Goal: Information Seeking & Learning: Learn about a topic

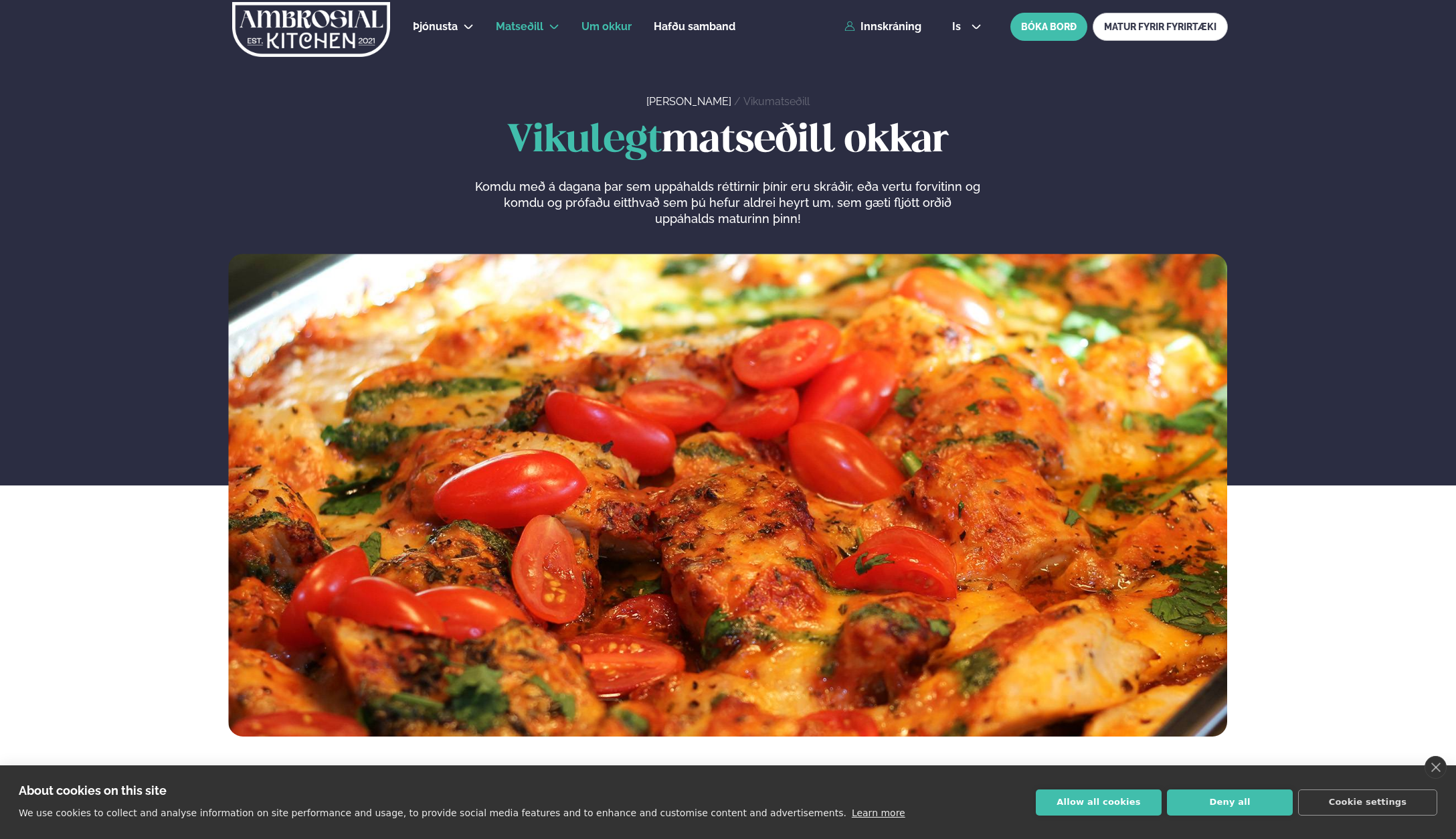
click at [598, 26] on span "Um okkur" at bounding box center [606, 26] width 50 height 12
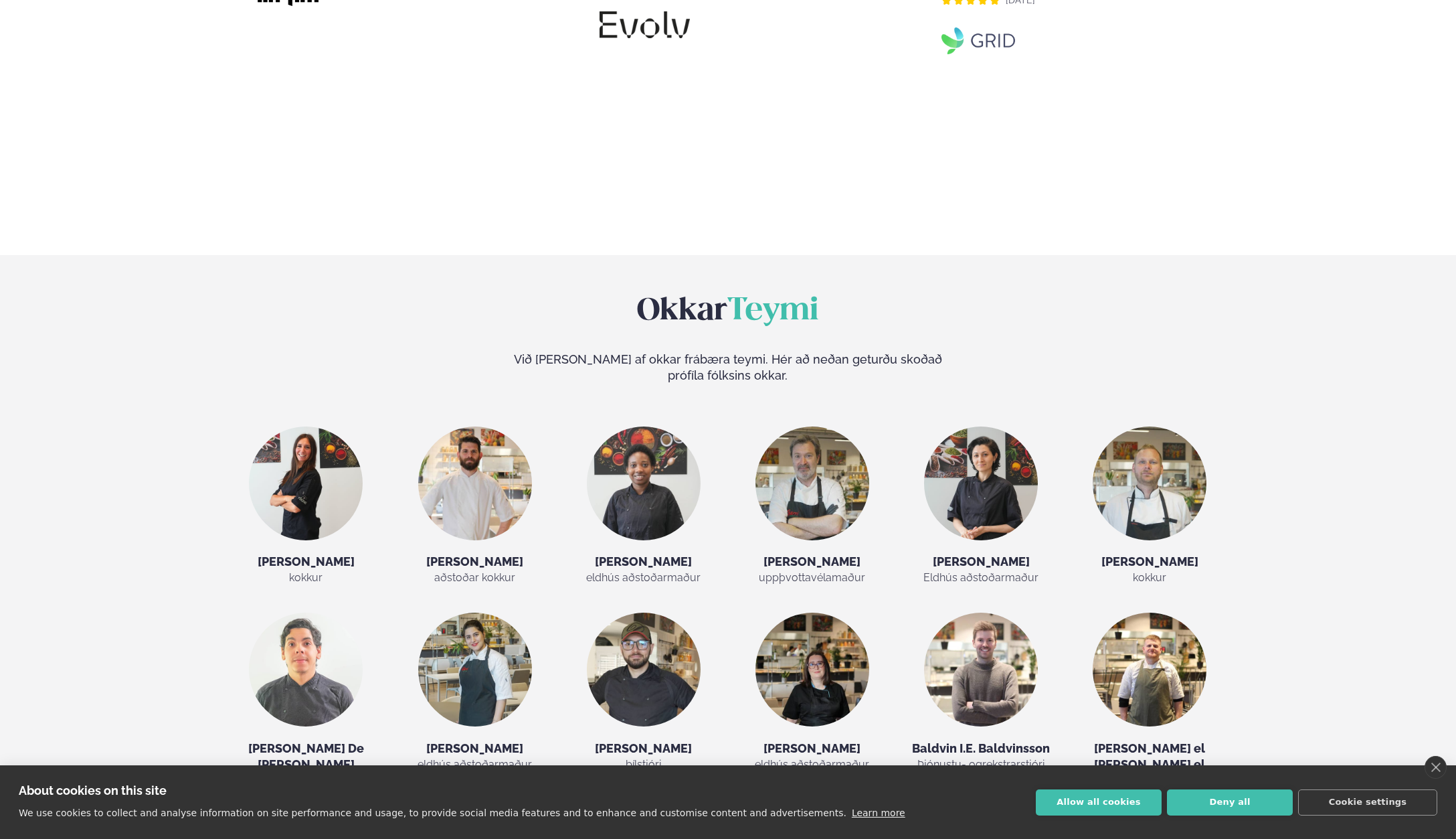
scroll to position [2276, 0]
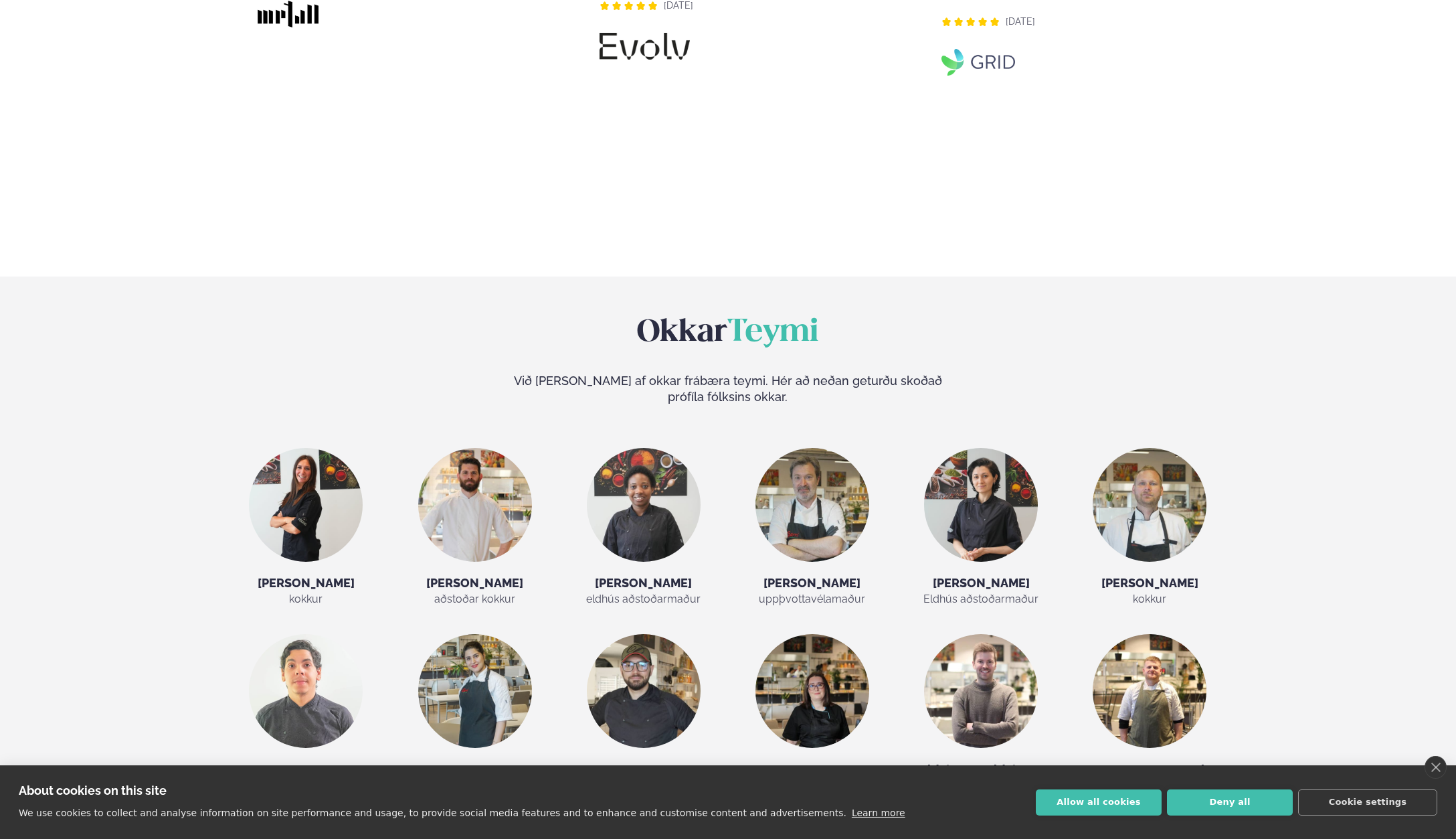
click at [299, 448] on img at bounding box center [306, 505] width 114 height 114
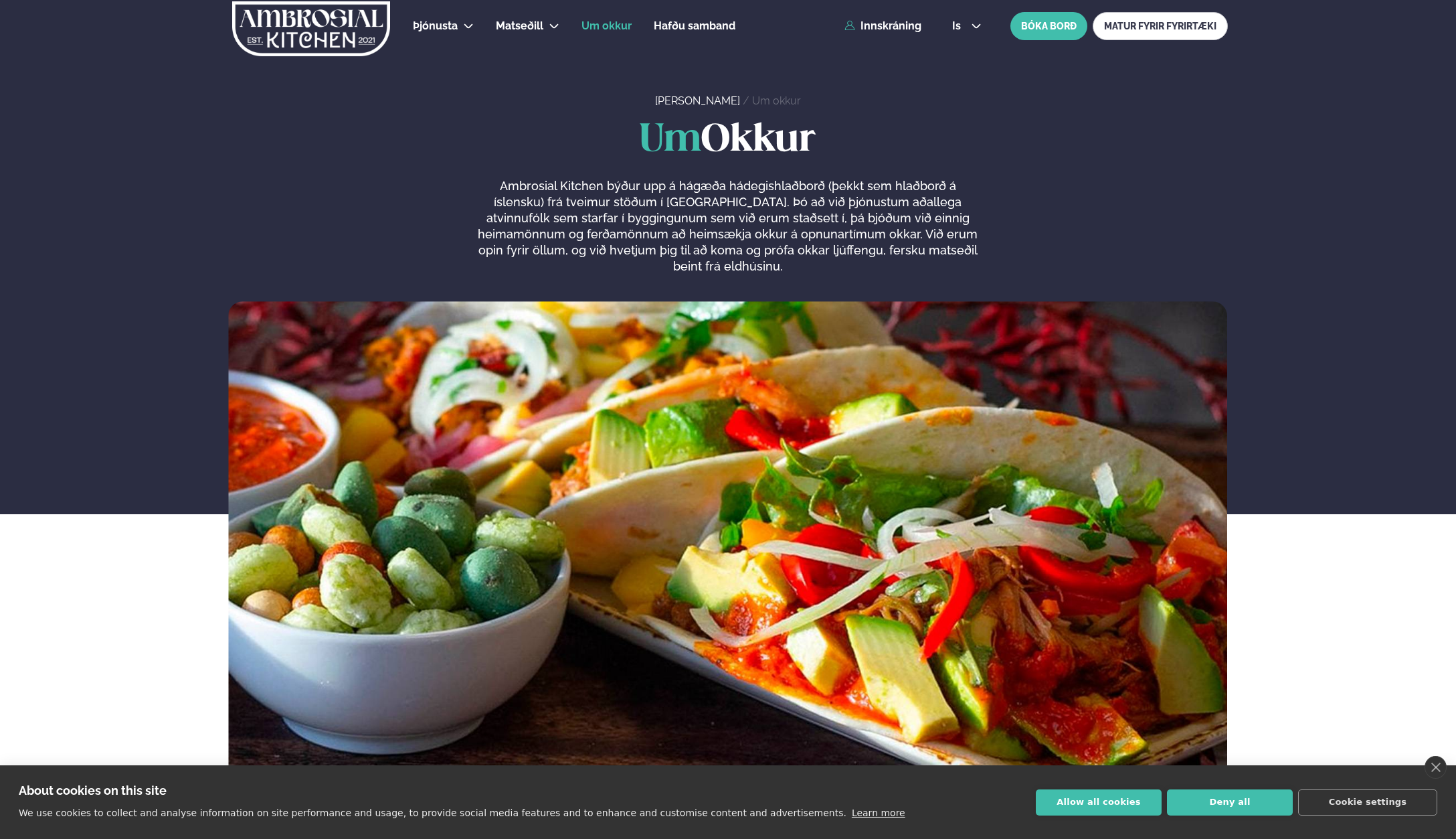
scroll to position [0, 0]
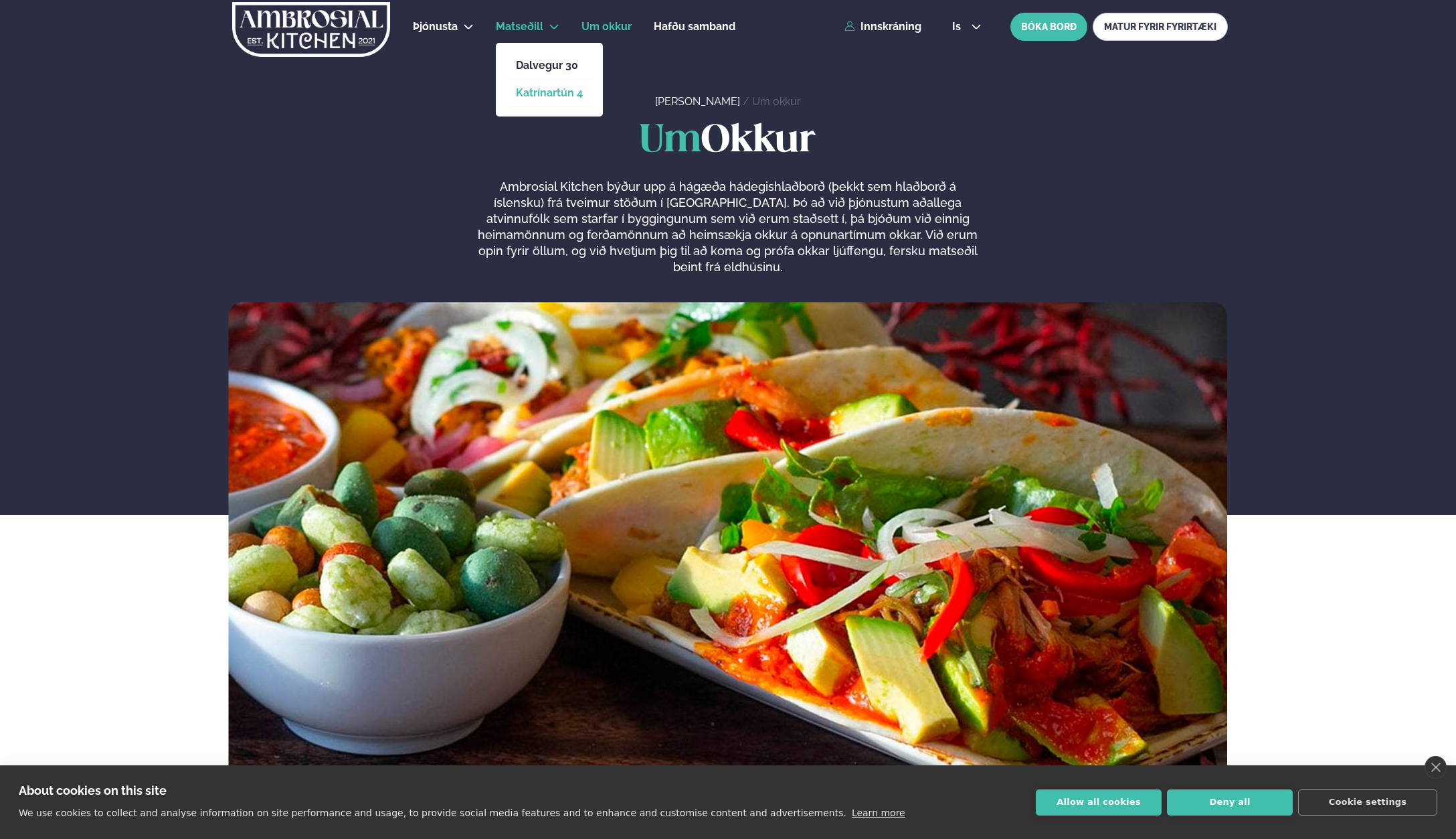
click at [533, 96] on link "Katrínartún 4" at bounding box center [549, 93] width 67 height 11
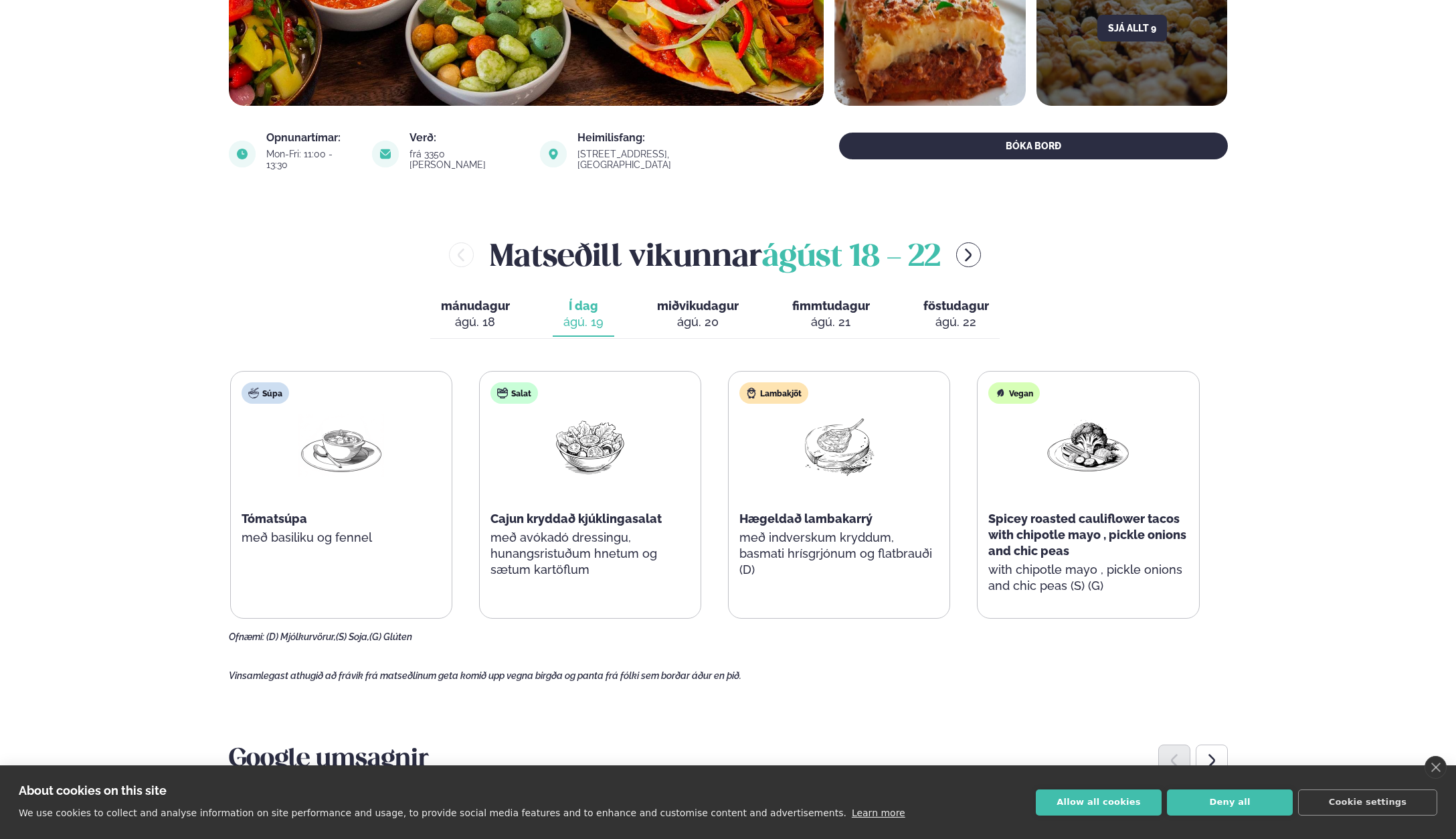
scroll to position [401, 0]
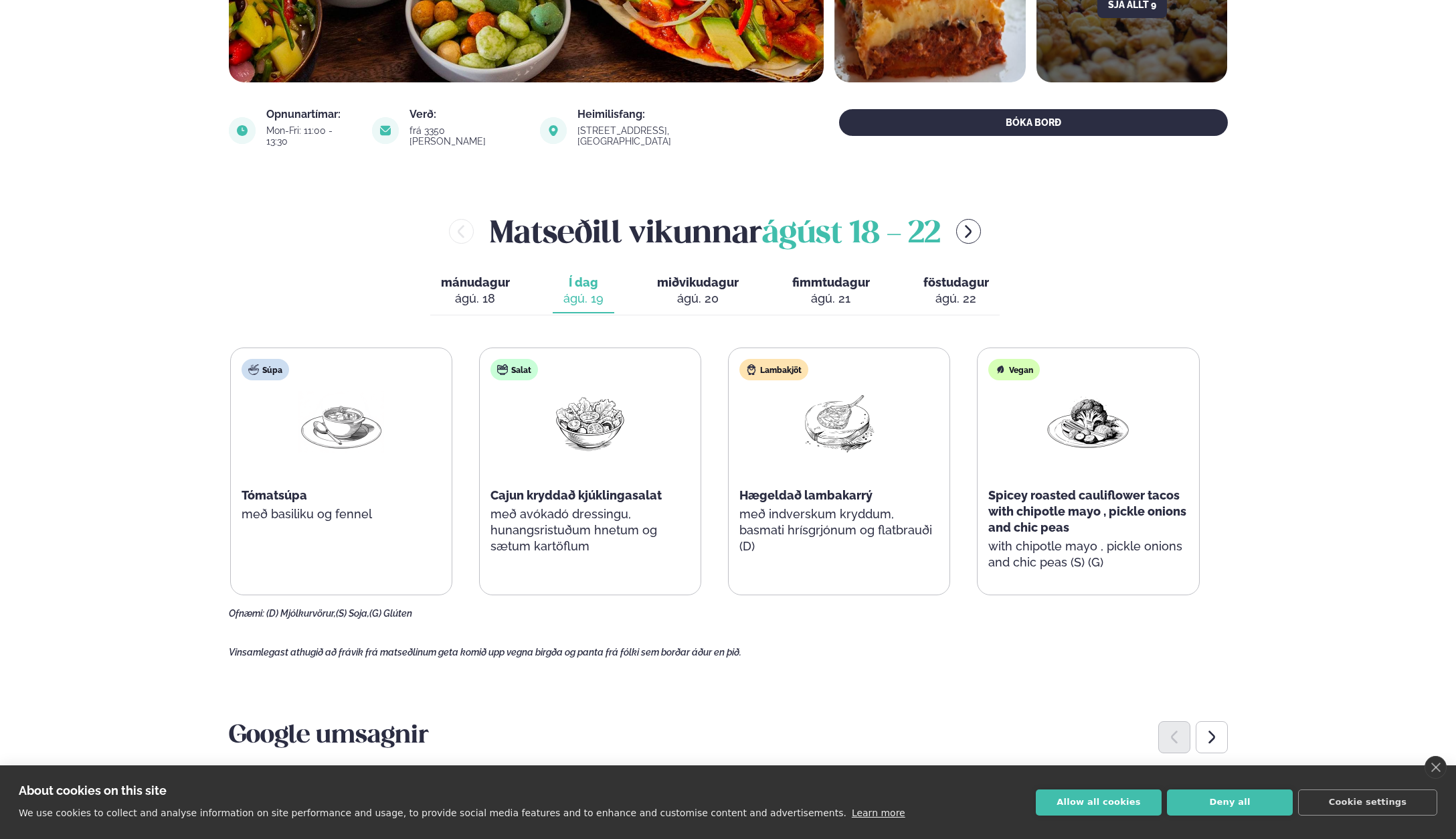
click at [472, 275] on span "mánudagur" at bounding box center [475, 282] width 68 height 14
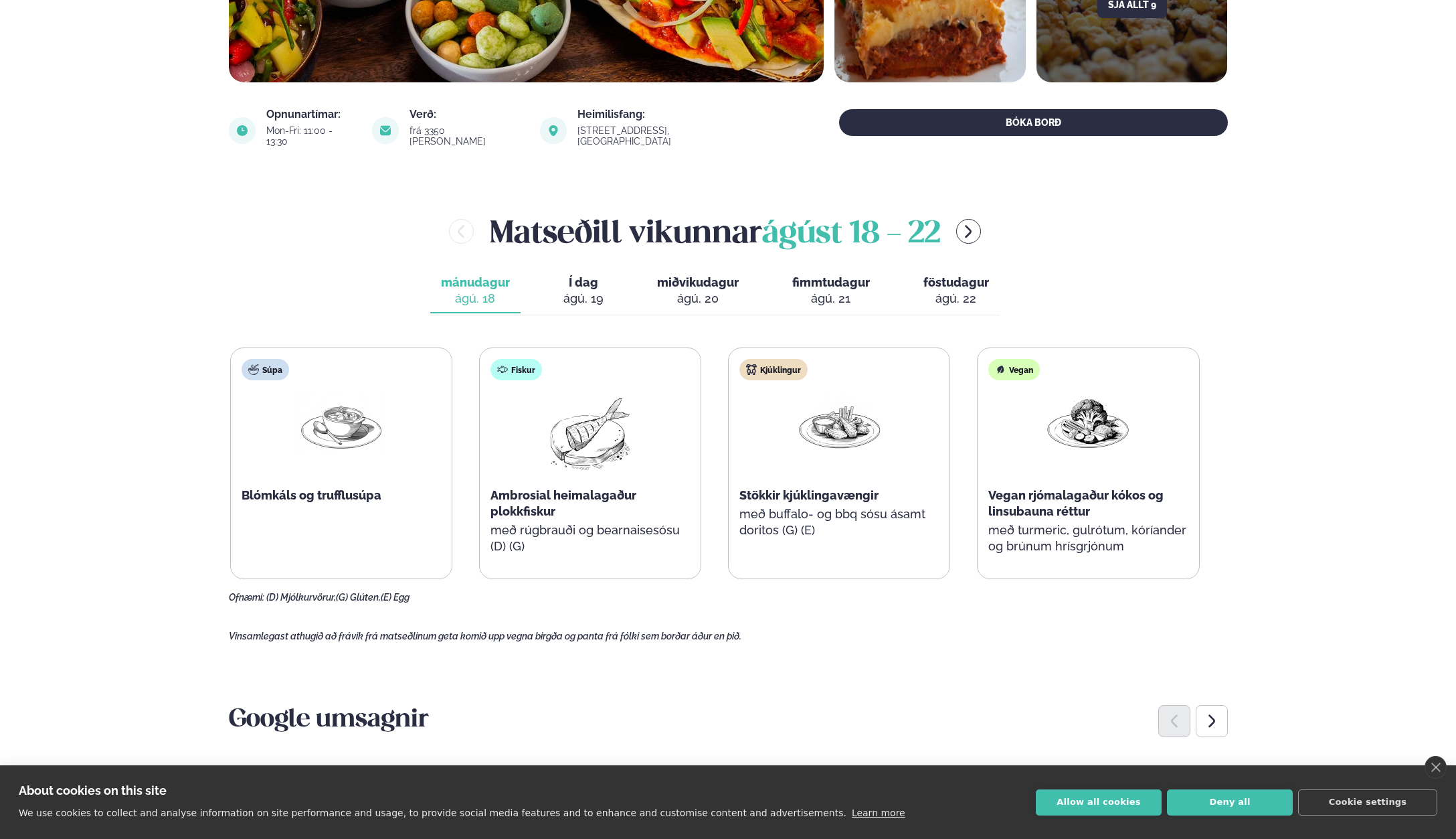
click at [586, 277] on span "Í dag" at bounding box center [584, 282] width 40 height 16
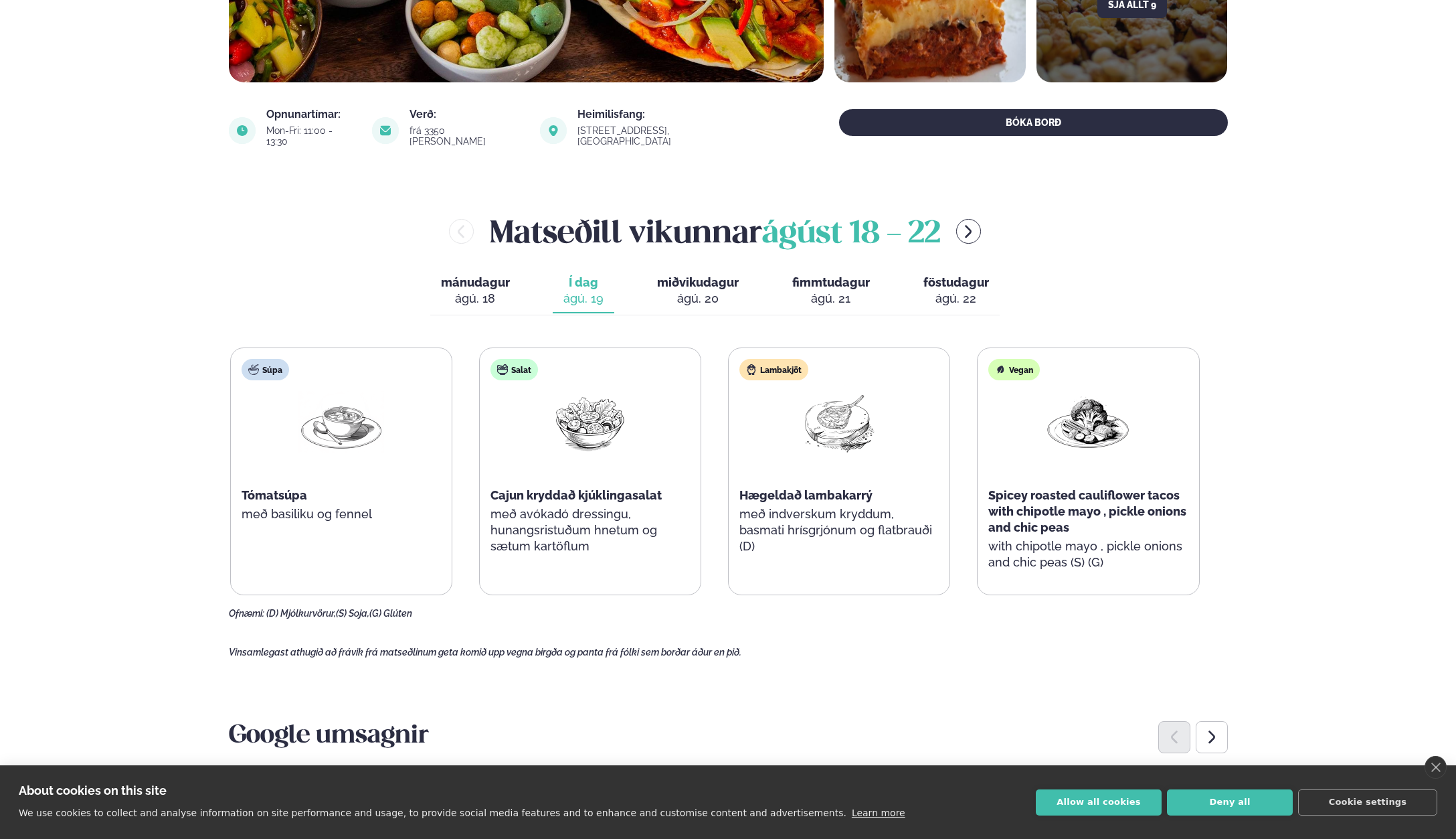
click at [662, 275] on span "miðvikudagur" at bounding box center [697, 282] width 82 height 14
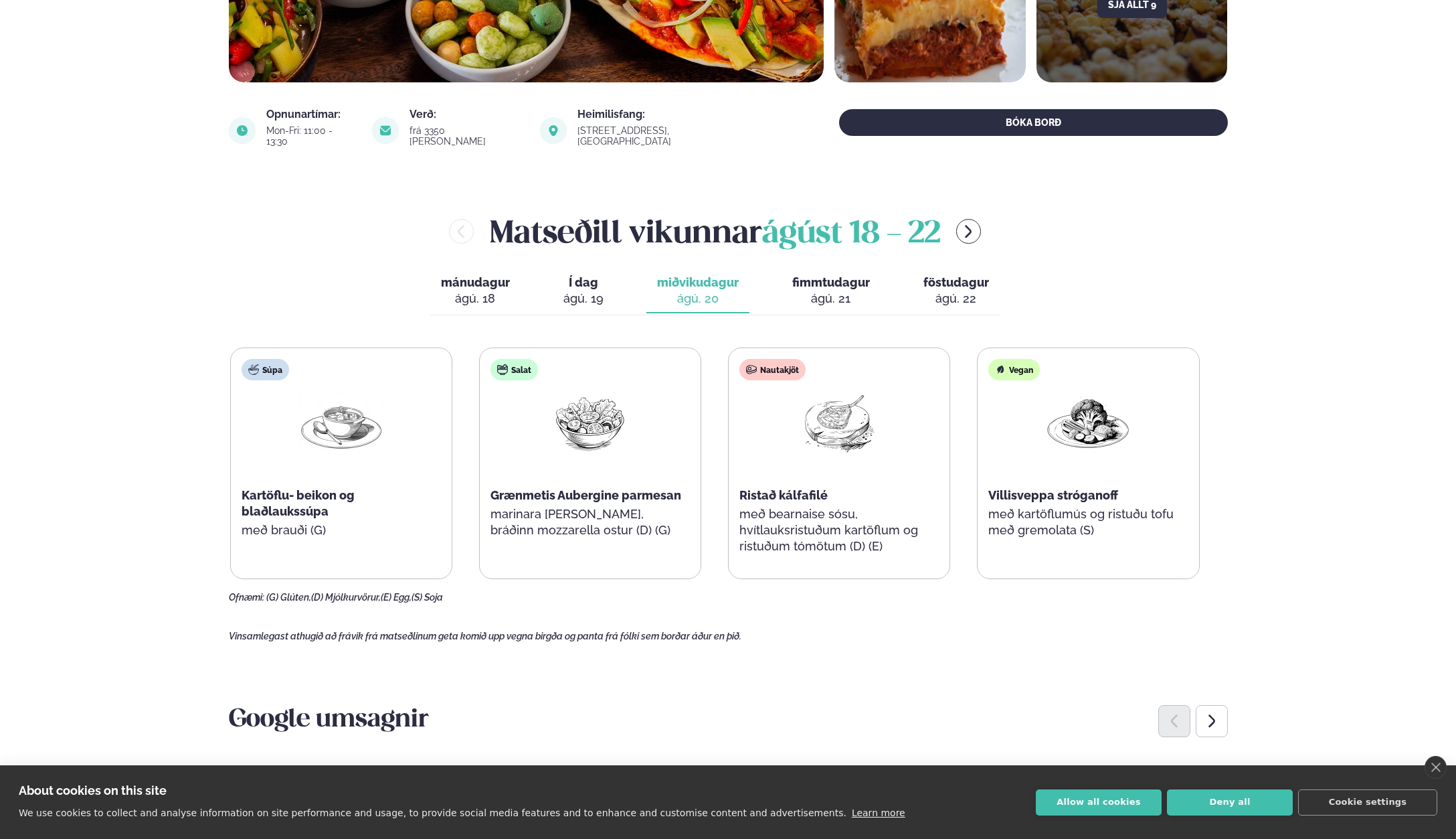
click at [818, 275] on span "fimmtudagur" at bounding box center [831, 282] width 77 height 14
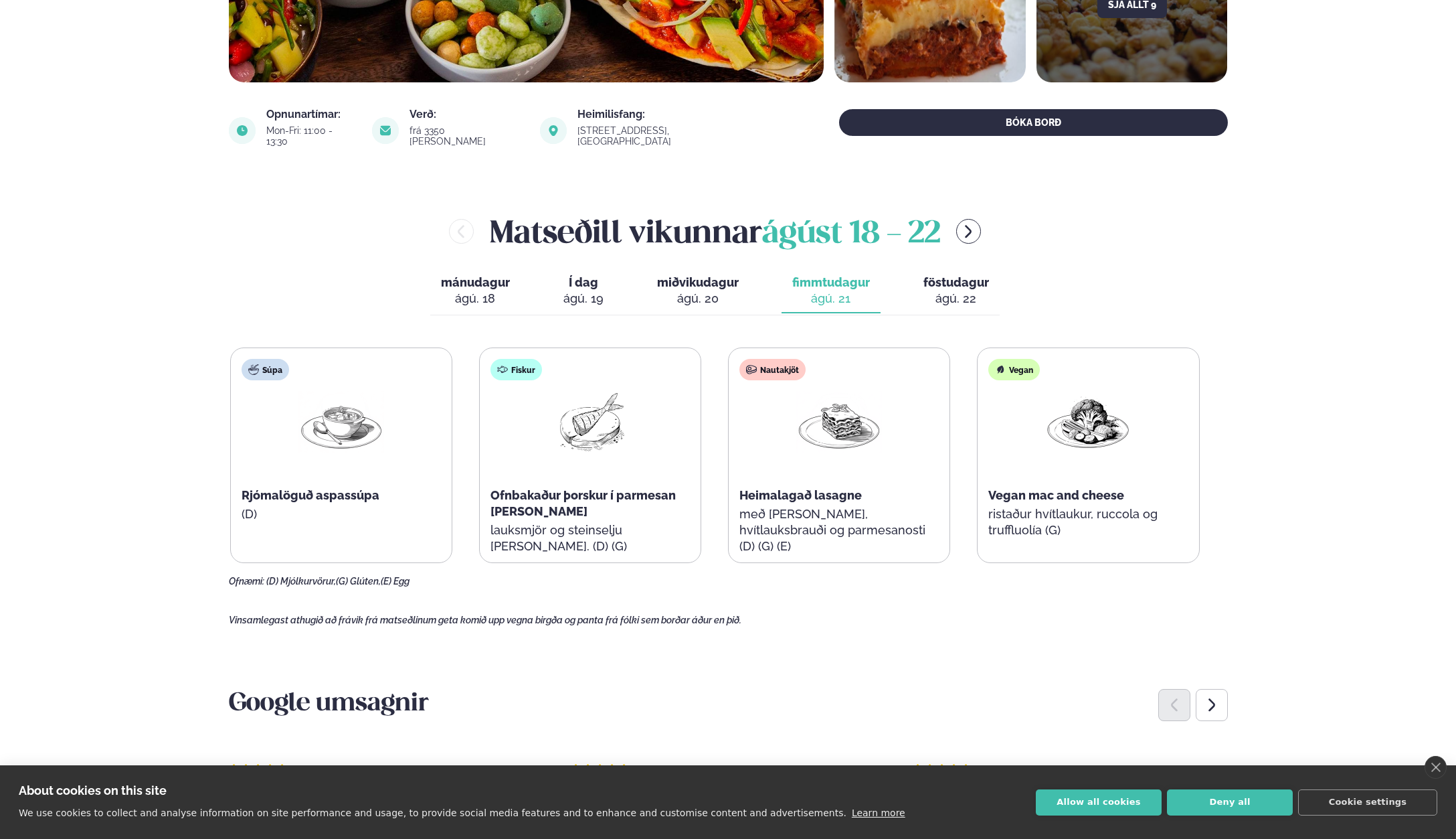
click at [958, 275] on span "föstudagur" at bounding box center [956, 282] width 66 height 14
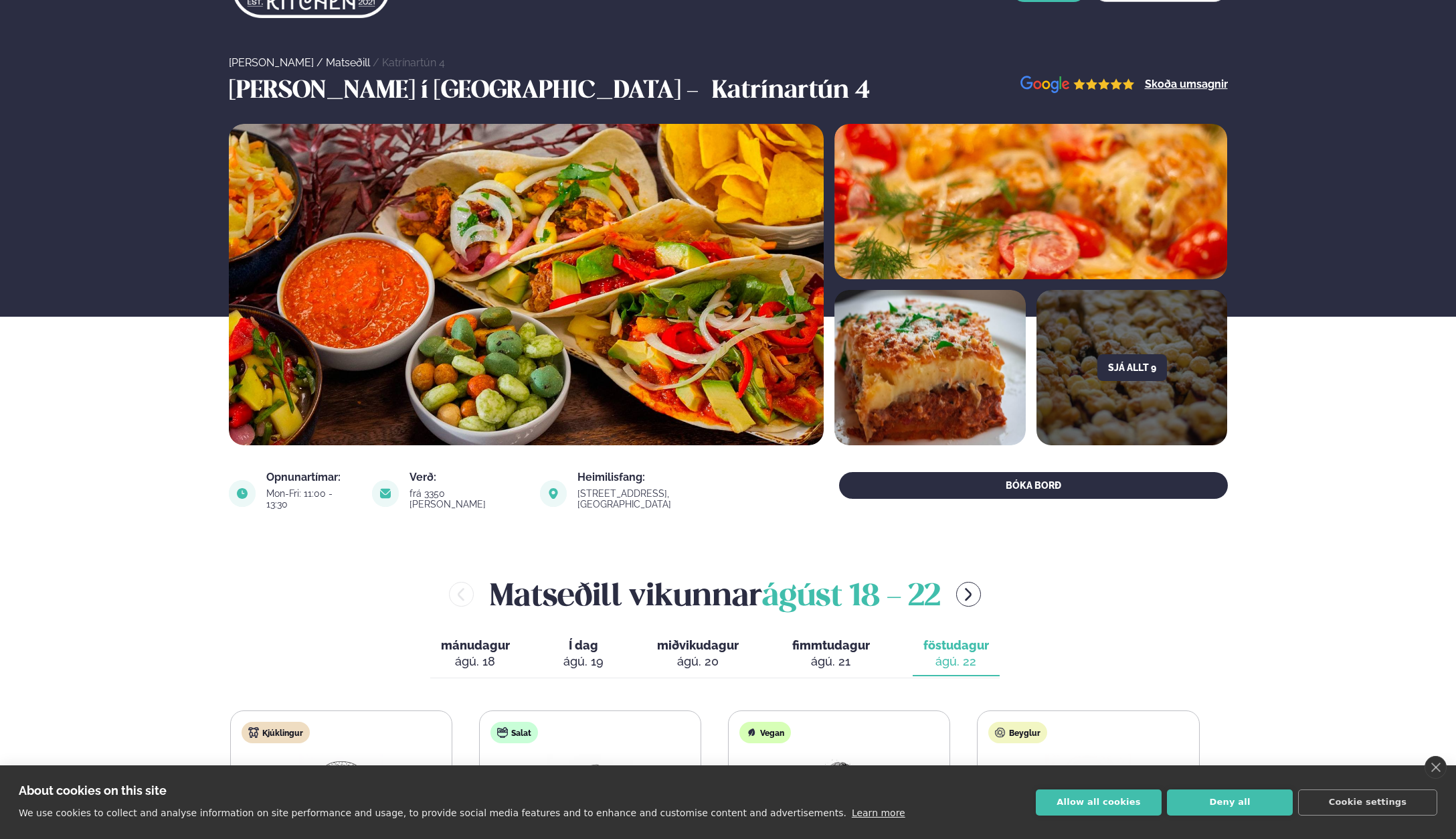
scroll to position [0, 0]
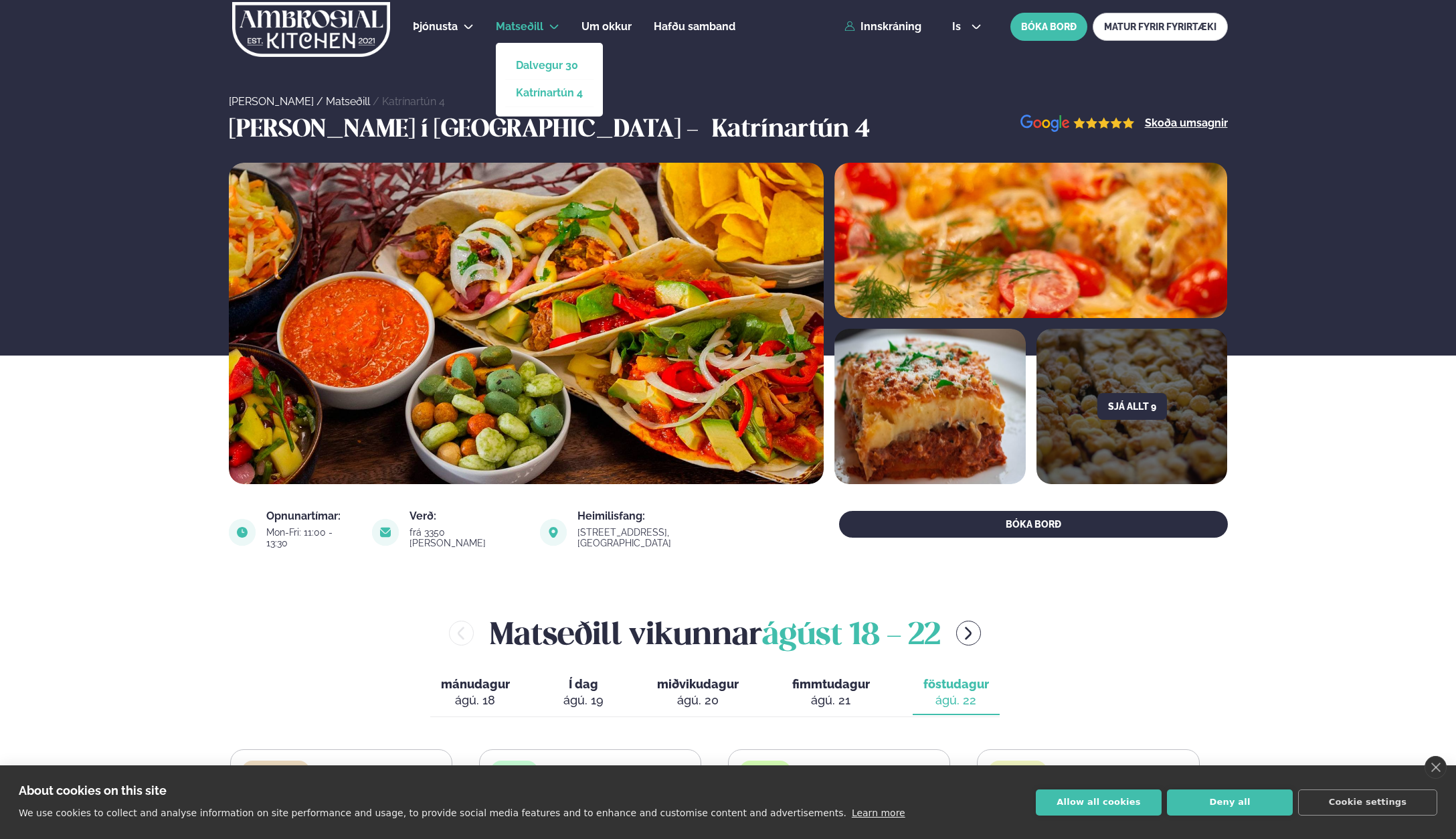
click at [541, 69] on link "Dalvegur 30" at bounding box center [549, 66] width 67 height 11
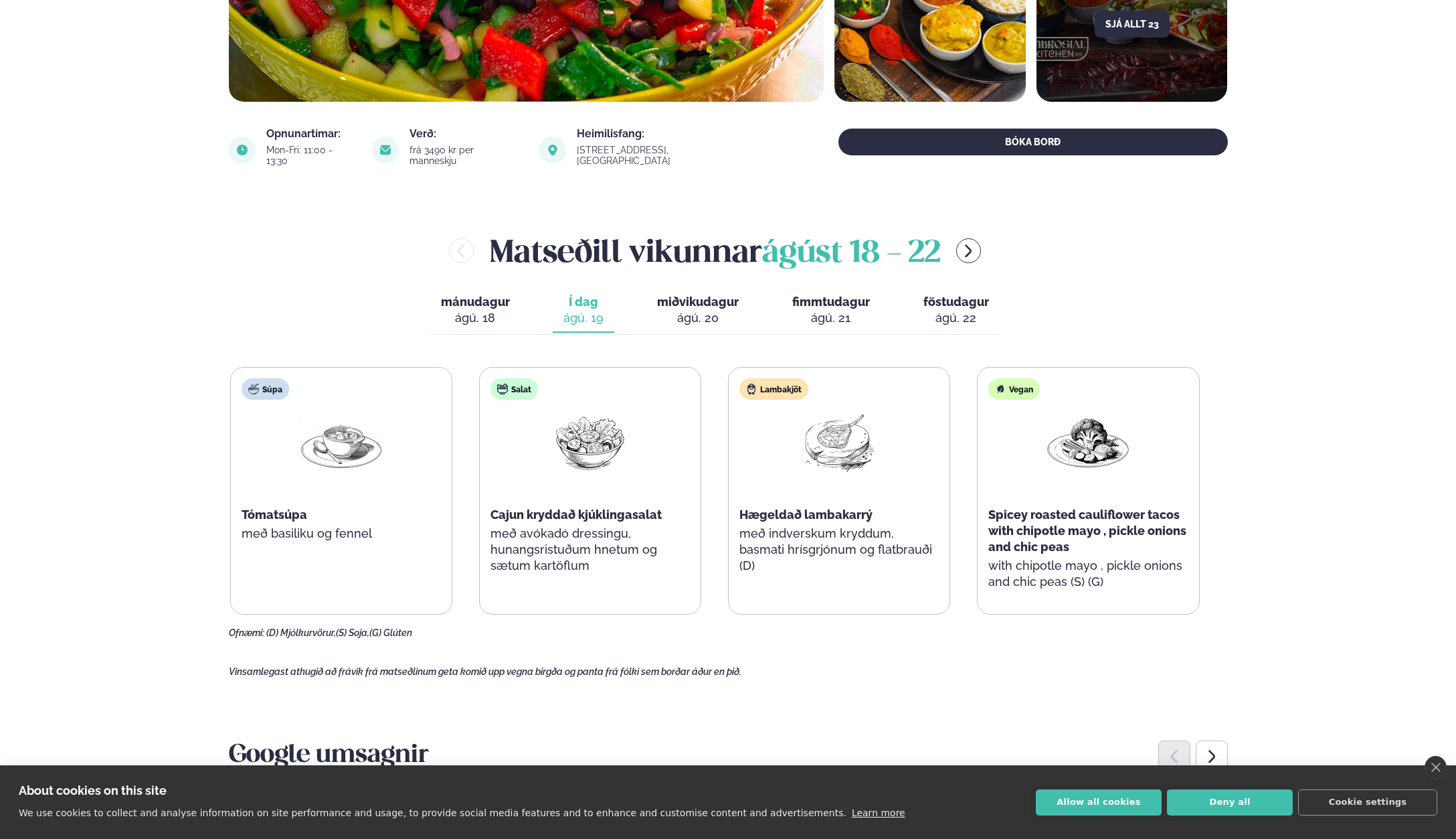
scroll to position [401, 0]
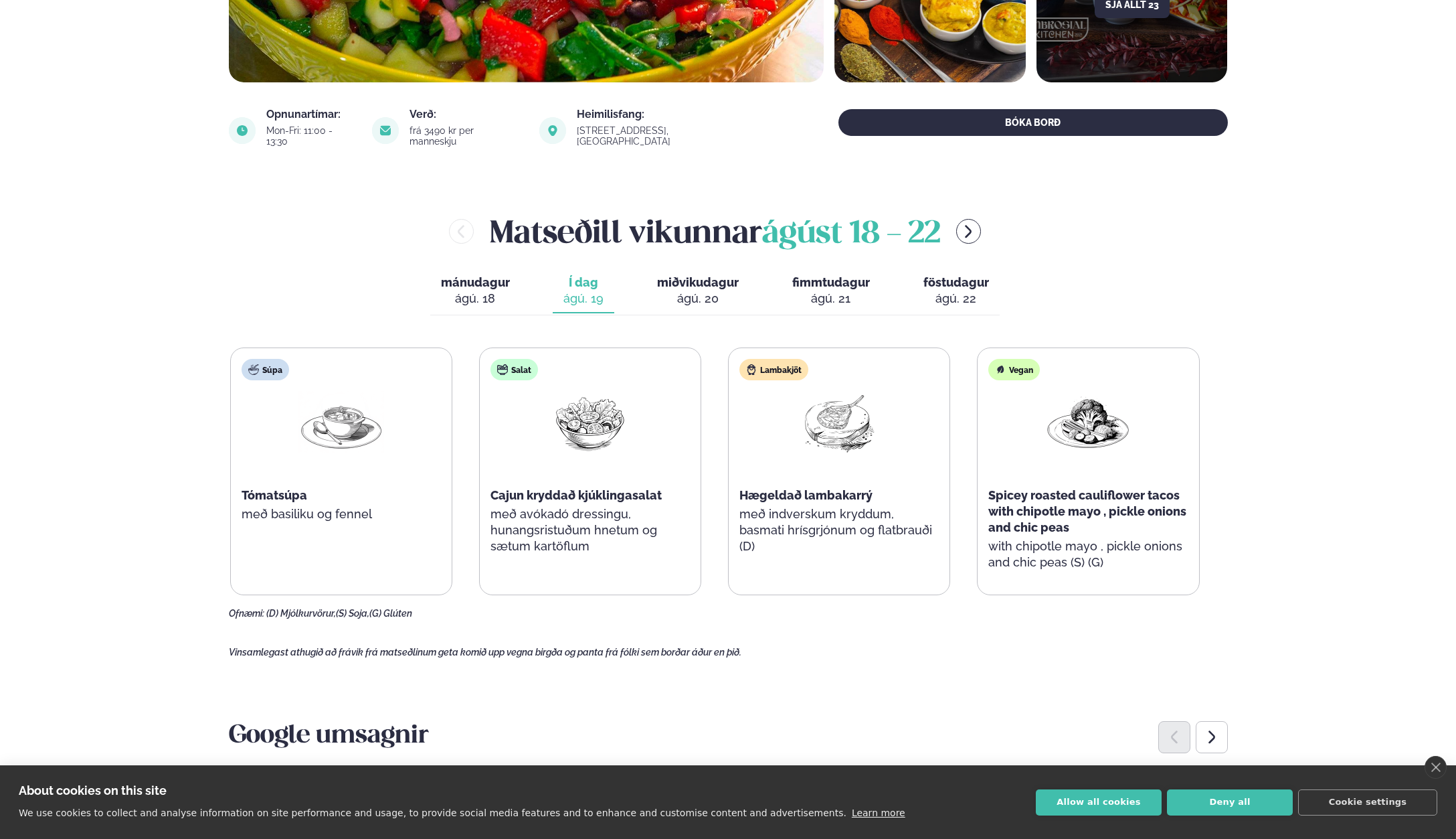
click at [681, 277] on span "miðvikudagur" at bounding box center [697, 282] width 82 height 14
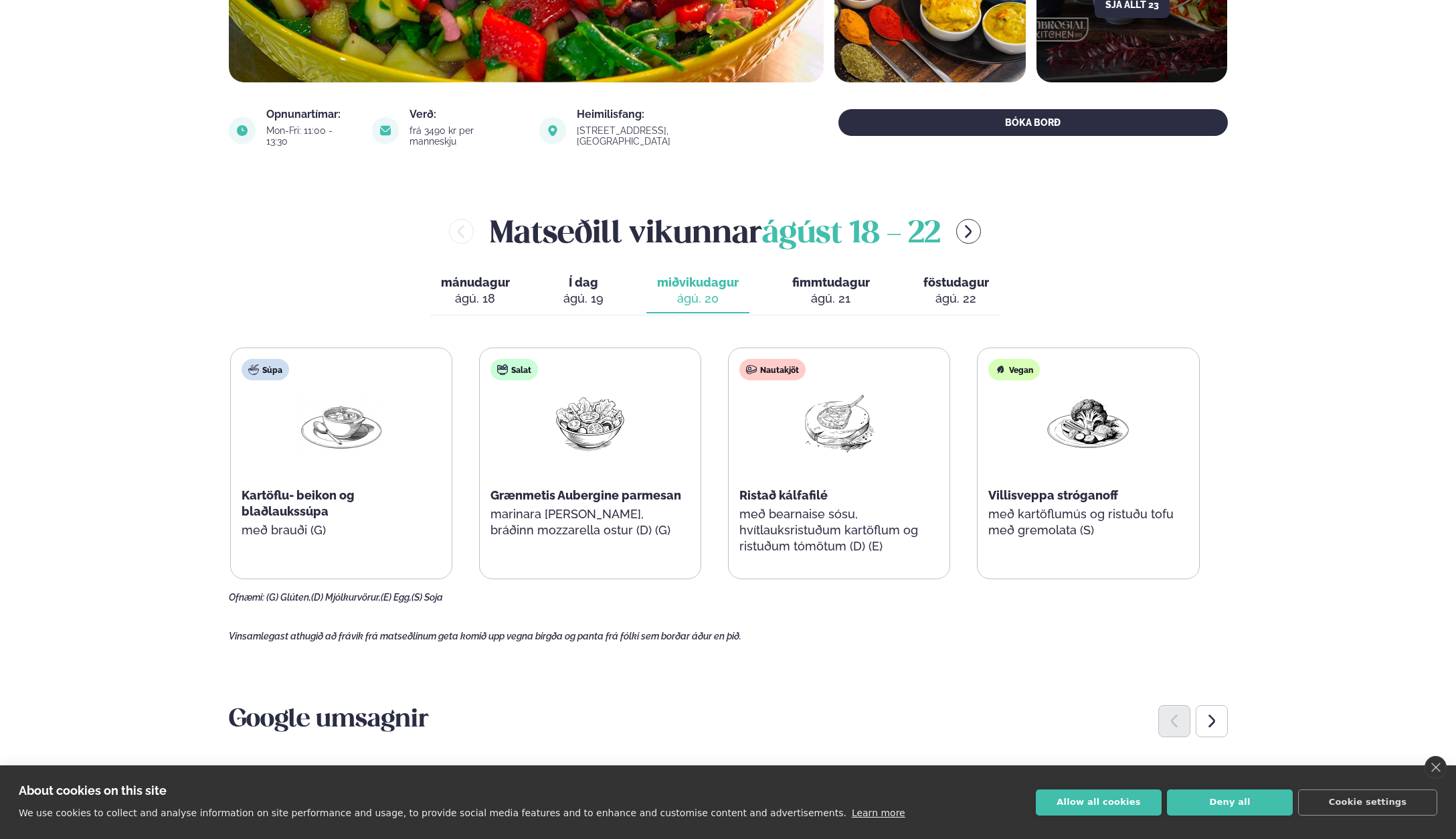
click at [809, 280] on button "fimmtudagur fim. [DATE]" at bounding box center [831, 291] width 99 height 44
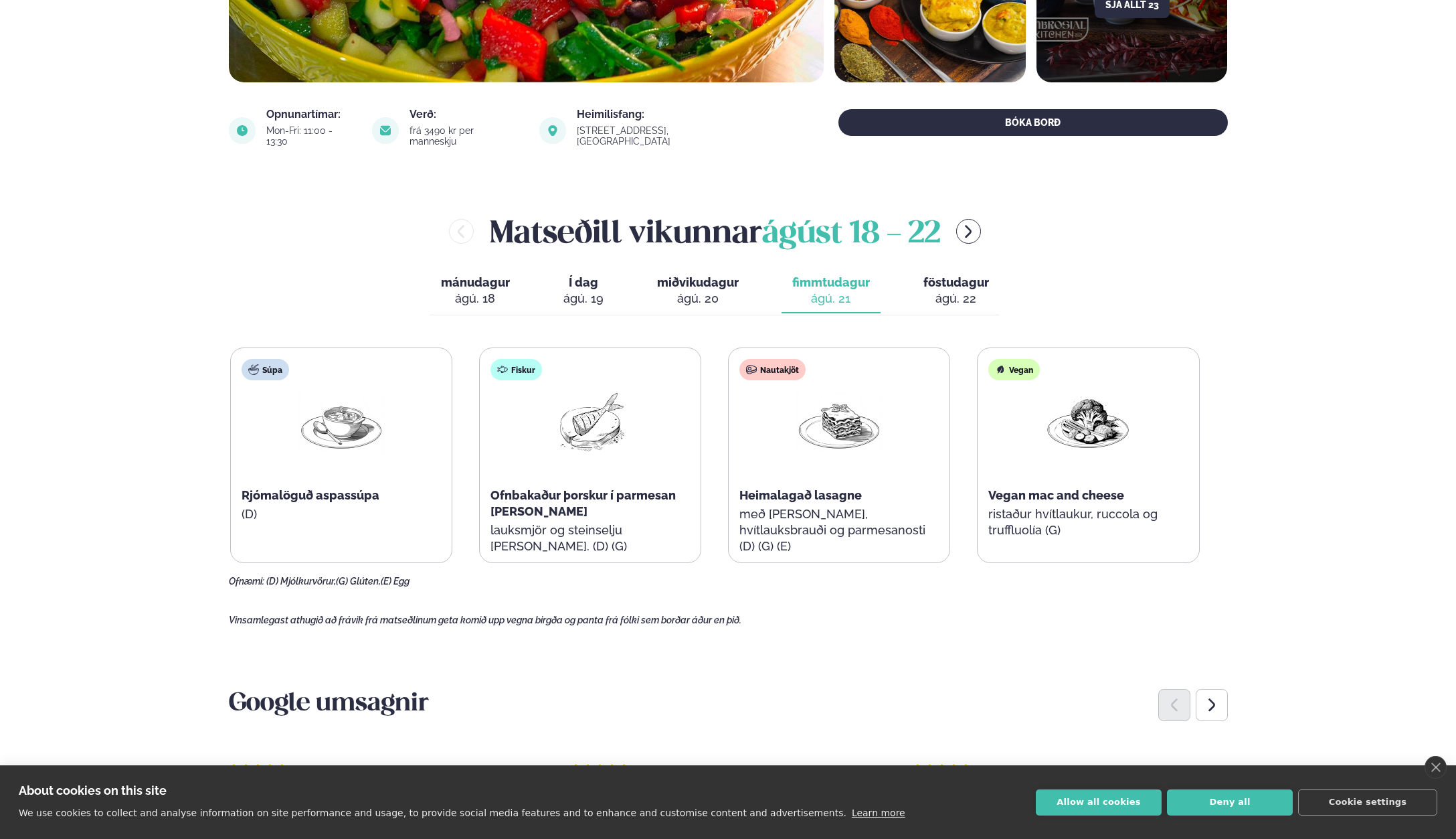
click at [937, 291] on div "ágú. 22" at bounding box center [956, 299] width 66 height 16
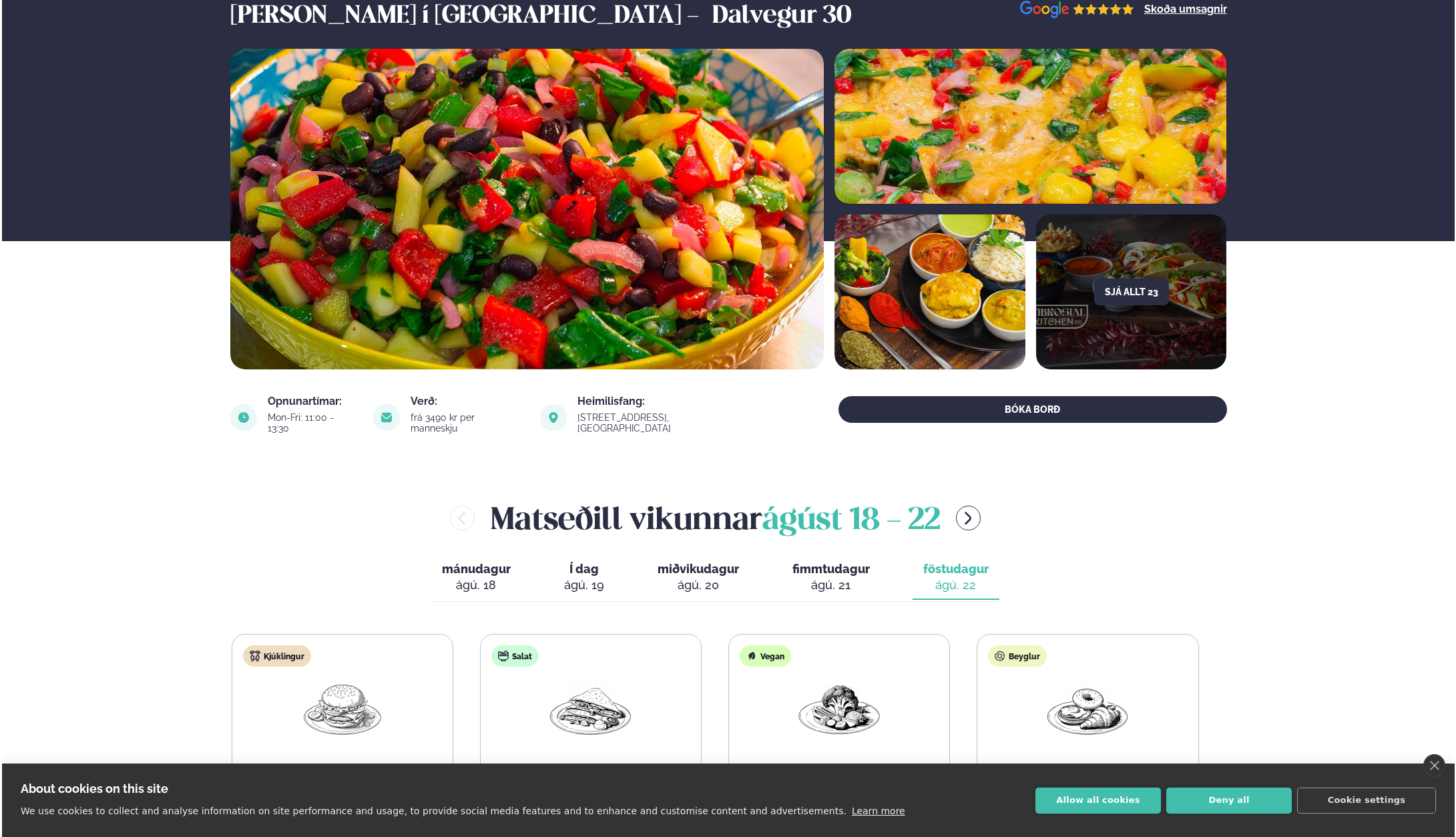
scroll to position [0, 0]
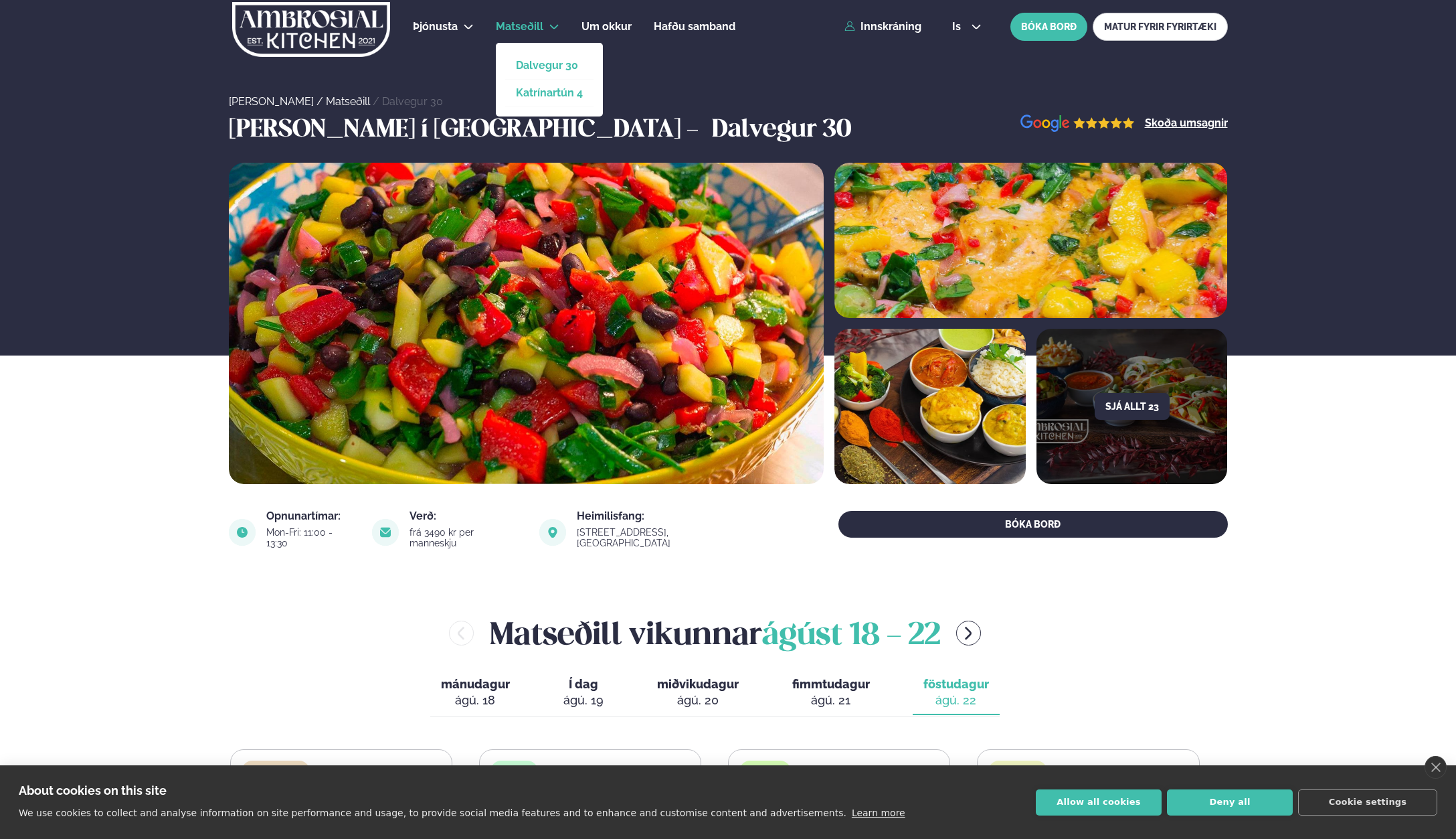
click at [527, 90] on link "Katrínartún 4" at bounding box center [549, 93] width 67 height 11
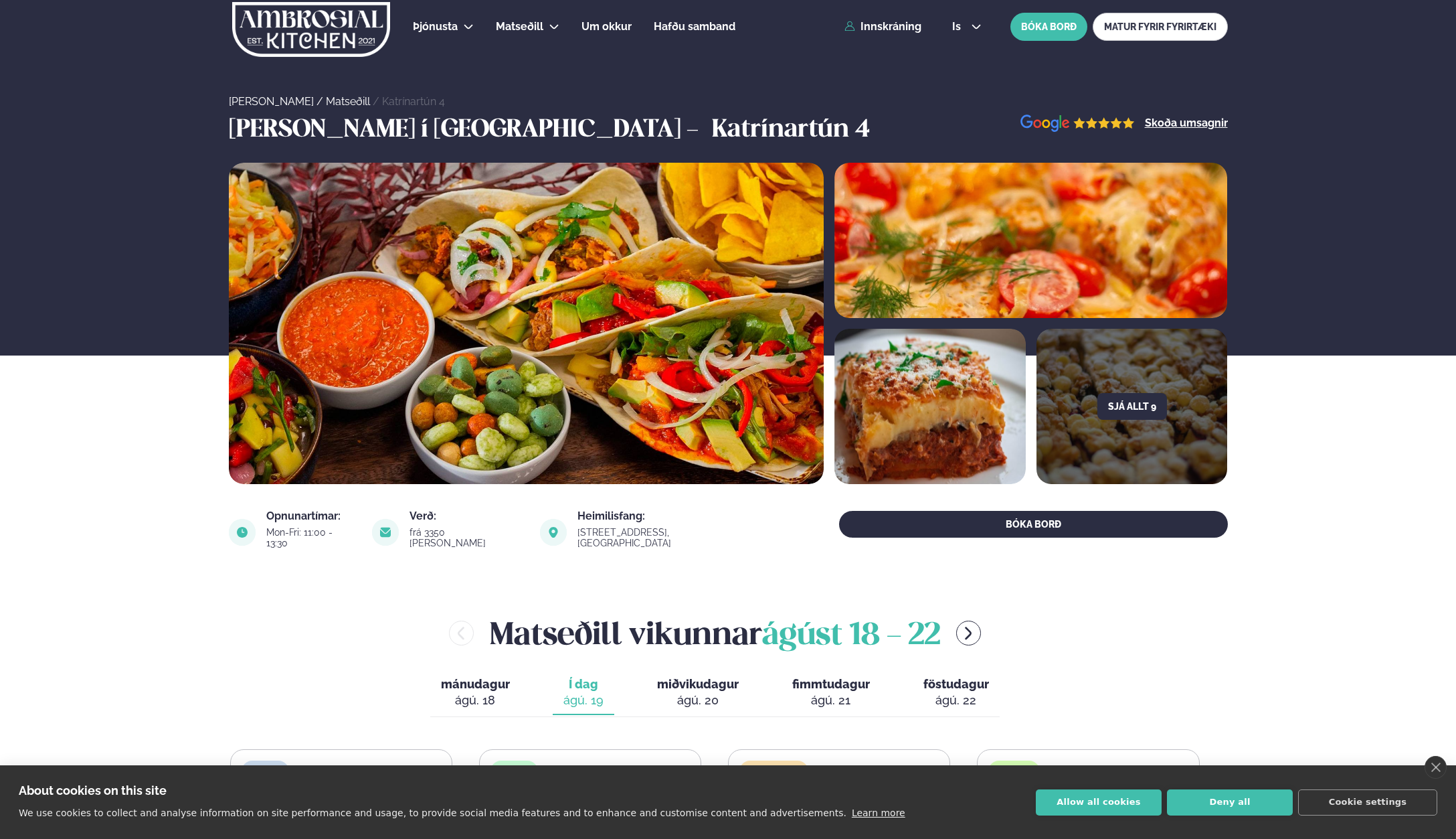
click at [545, 299] on img at bounding box center [525, 323] width 595 height 322
click at [1099, 407] on button "Sjá allt 9" at bounding box center [1132, 406] width 69 height 26
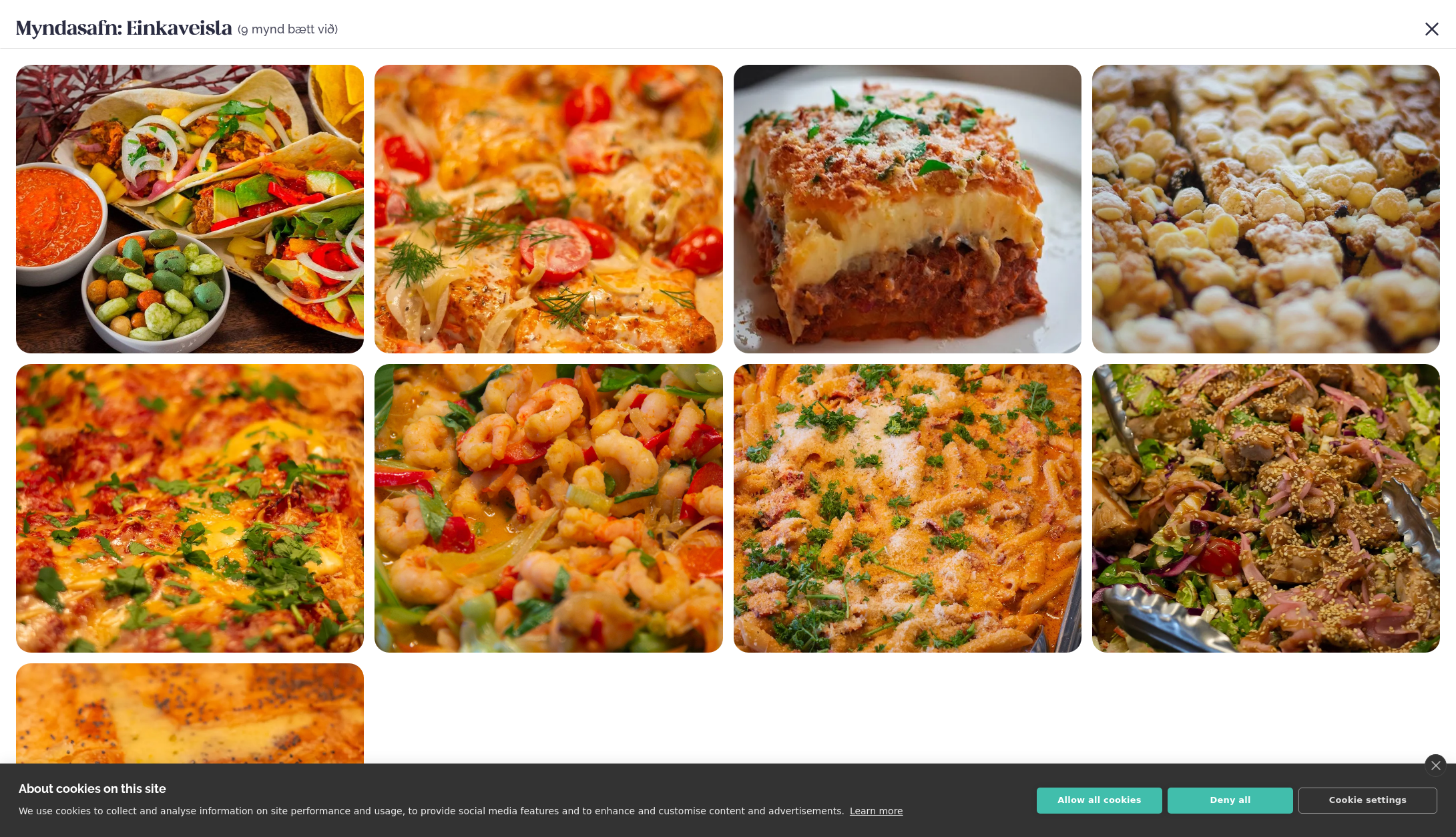
click at [1426, 25] on icon at bounding box center [1431, 29] width 12 height 12
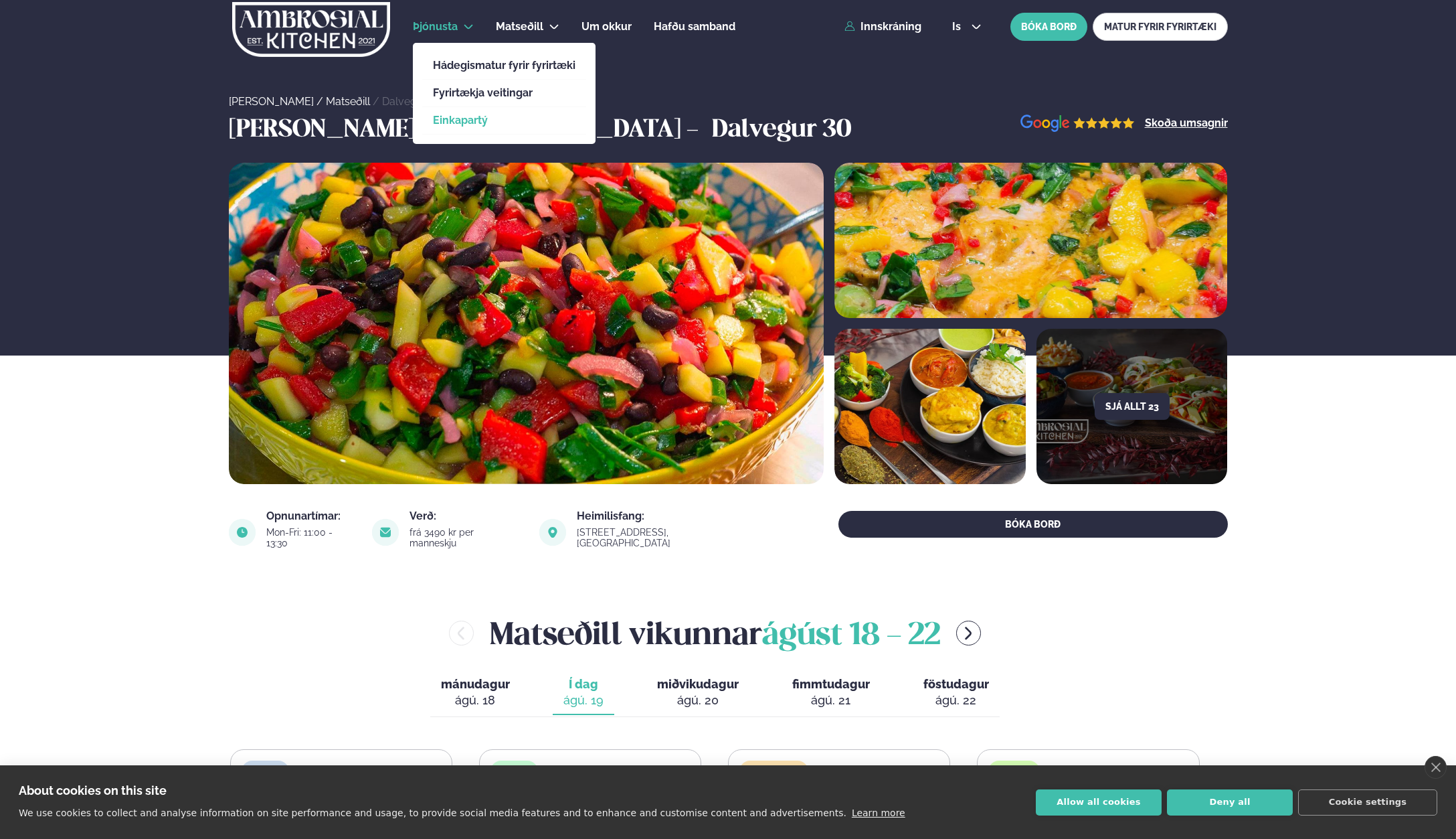
click at [456, 120] on link "Einkapartý" at bounding box center [504, 120] width 142 height 11
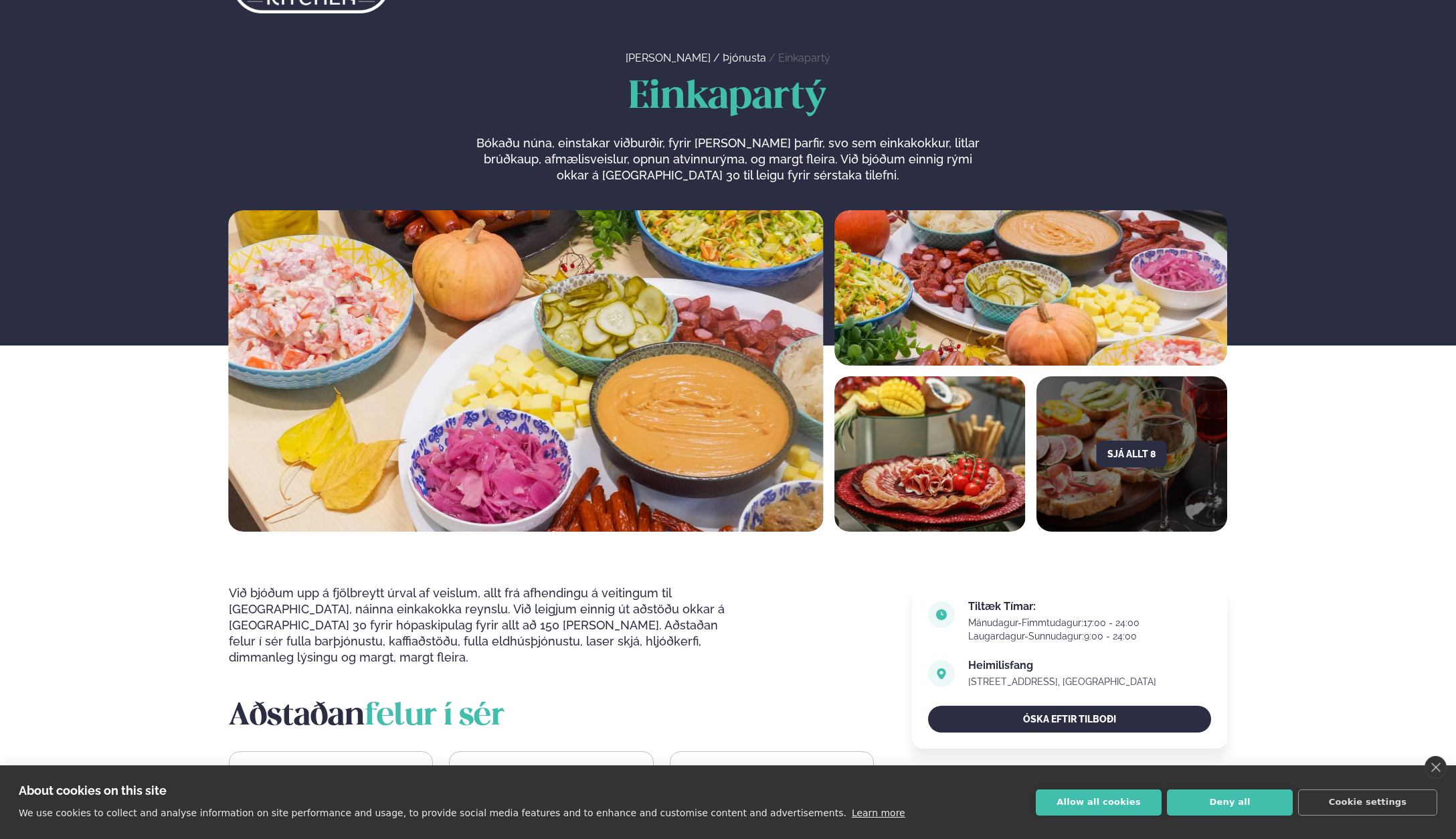
scroll to position [67, 0]
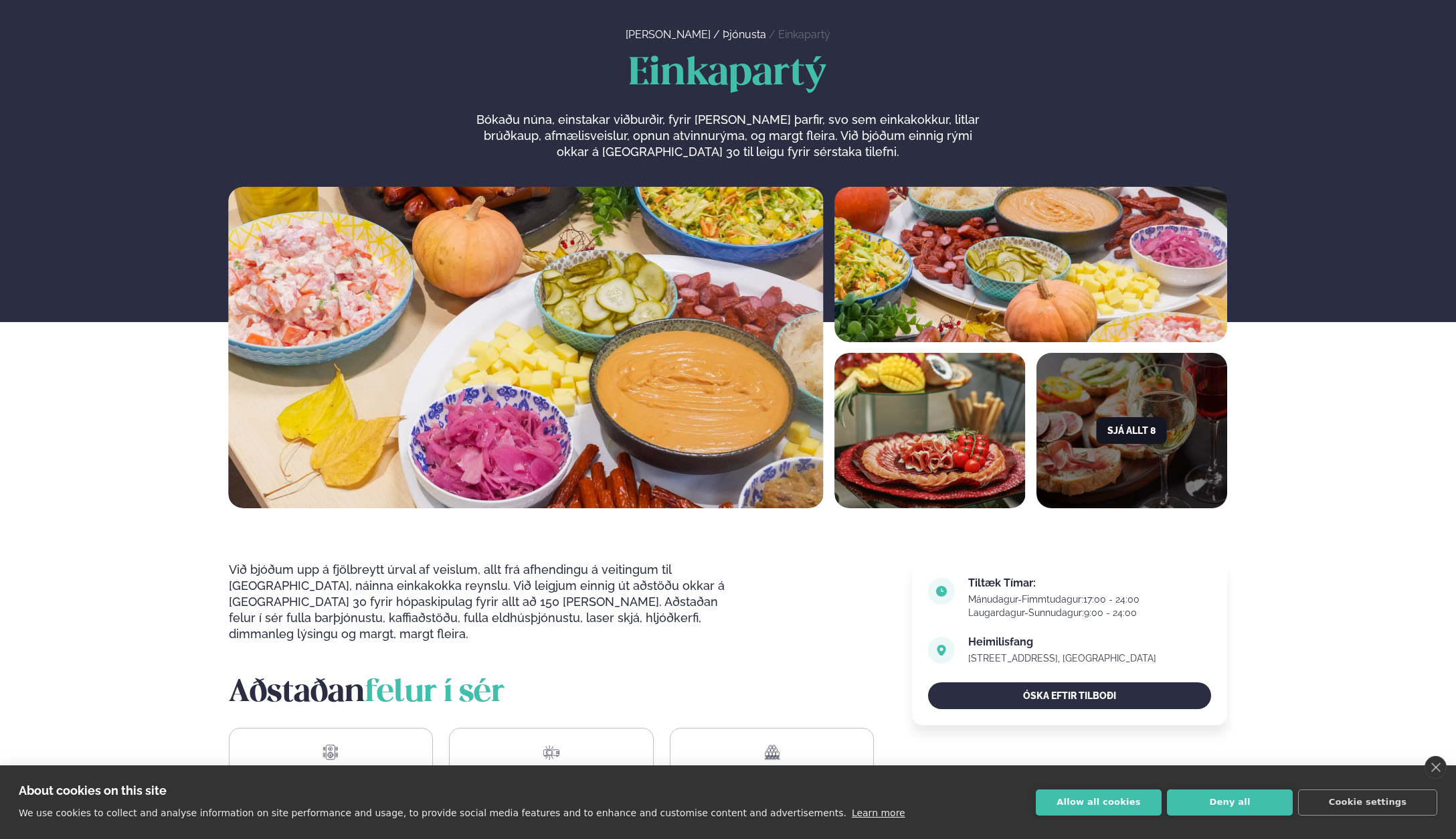
click at [1109, 428] on button "Sjá allt 8" at bounding box center [1132, 430] width 70 height 26
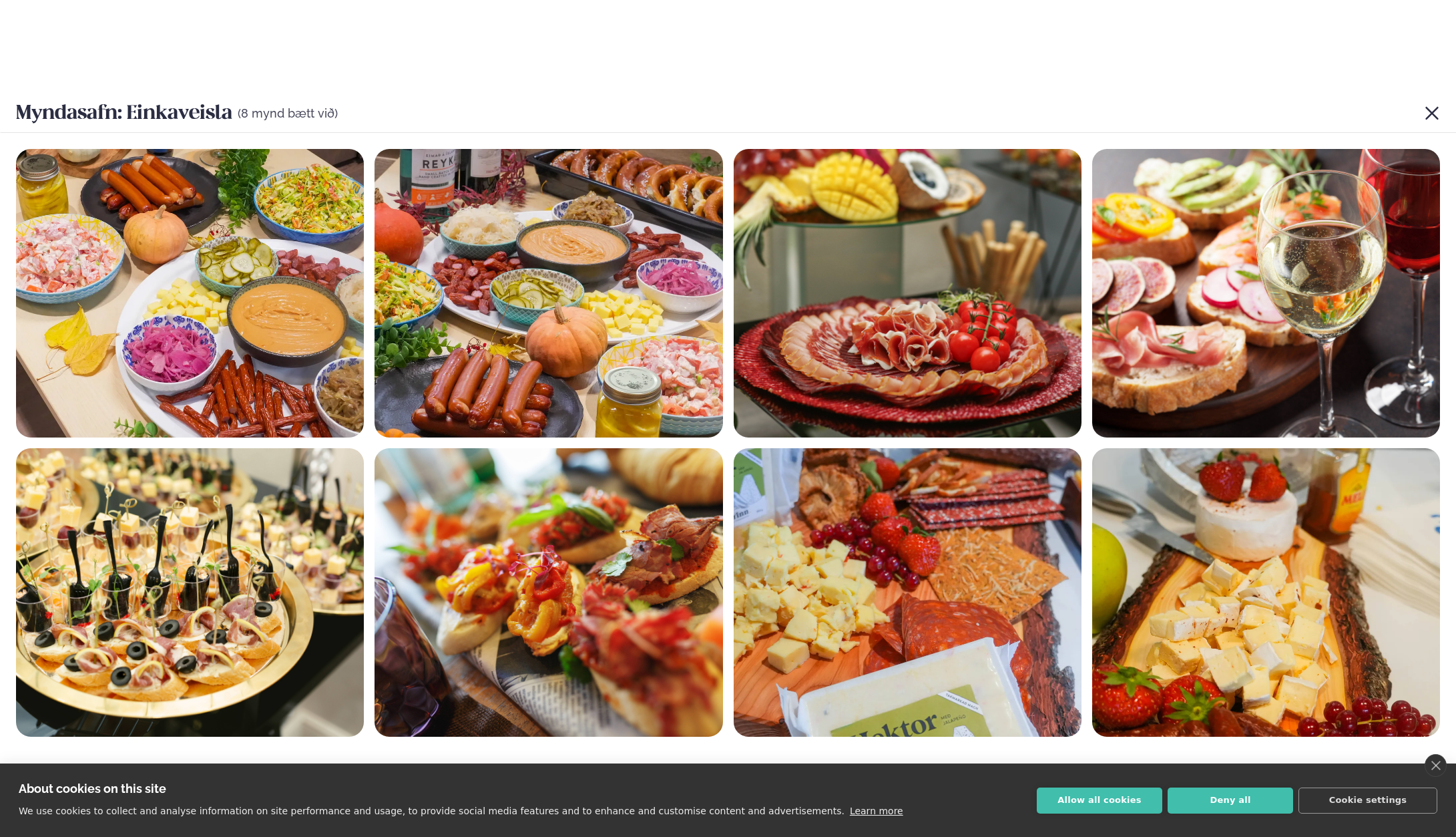
click at [1434, 114] on icon at bounding box center [1431, 113] width 16 height 16
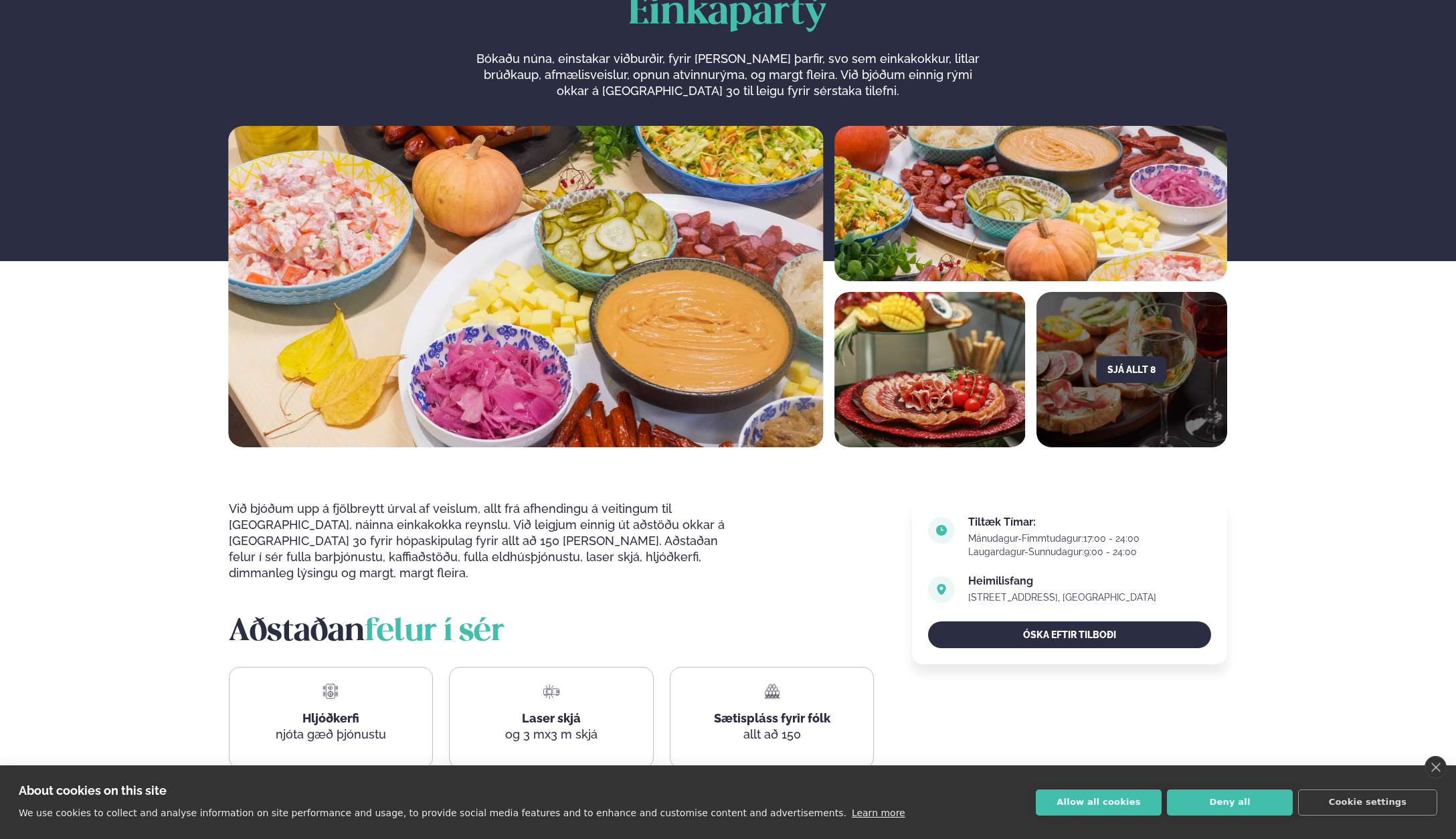
scroll to position [0, 0]
